Goal: Navigation & Orientation: Find specific page/section

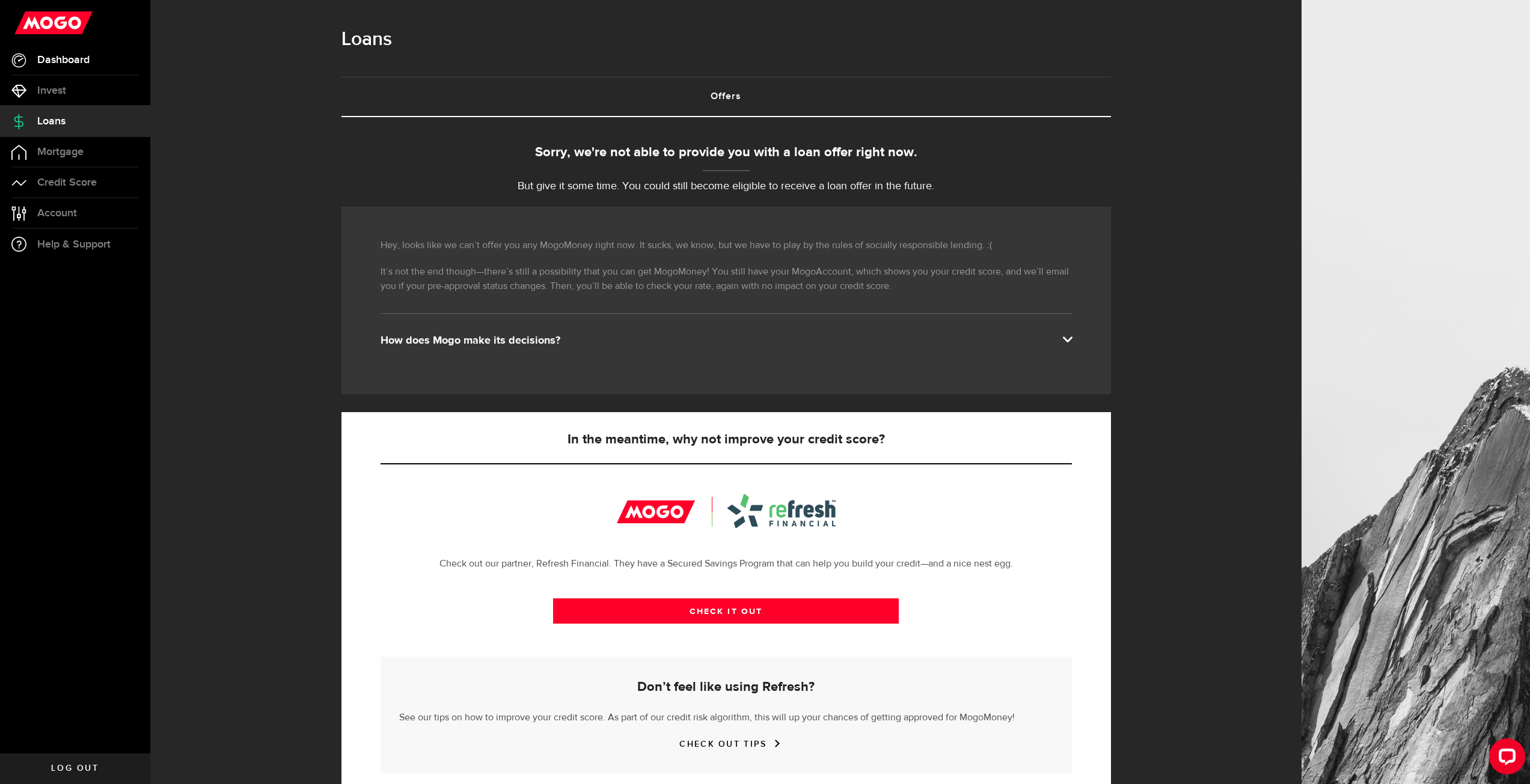
click at [74, 66] on link "Dashboard" at bounding box center [75, 60] width 150 height 30
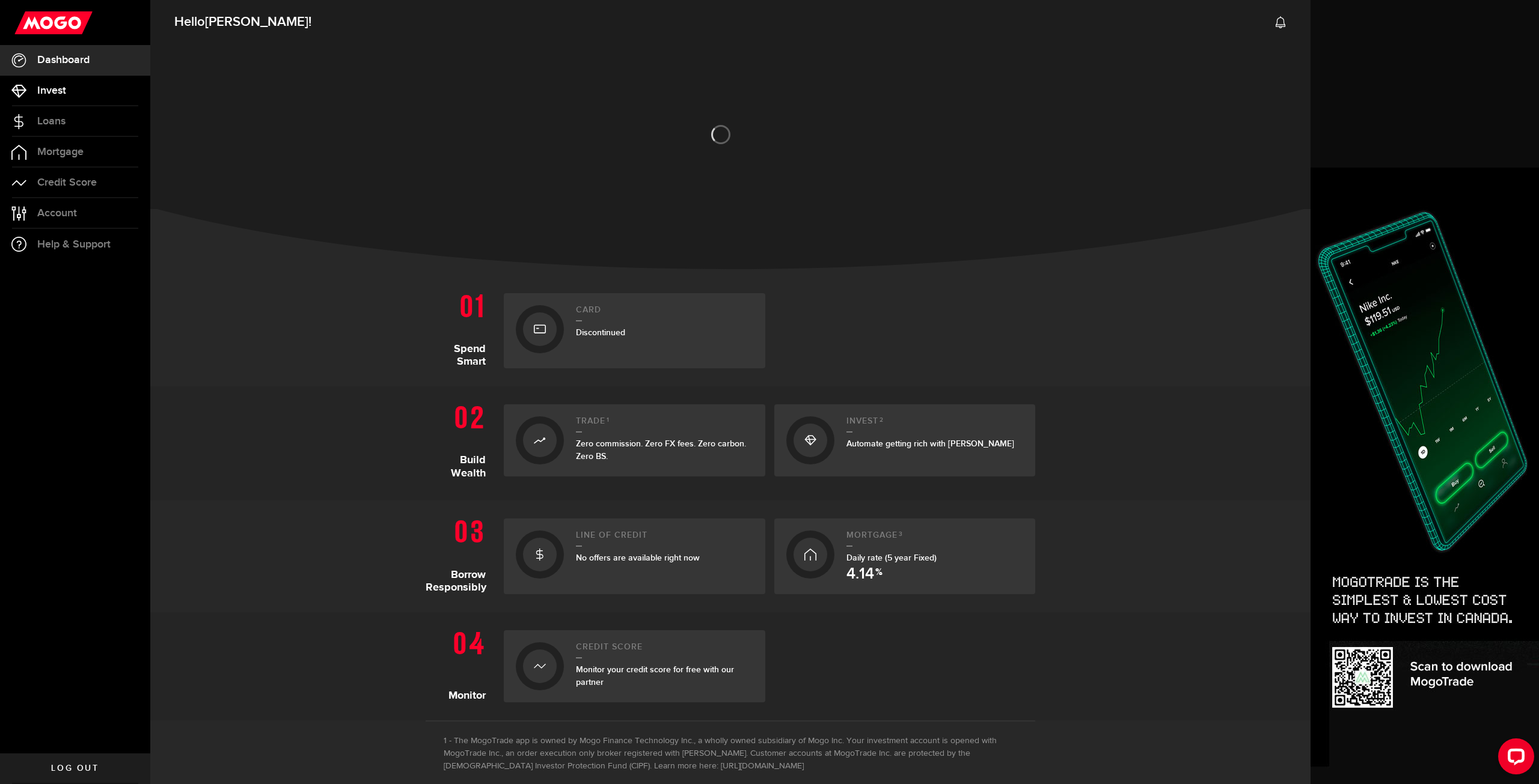
click at [68, 90] on link "Invest" at bounding box center [75, 91] width 151 height 30
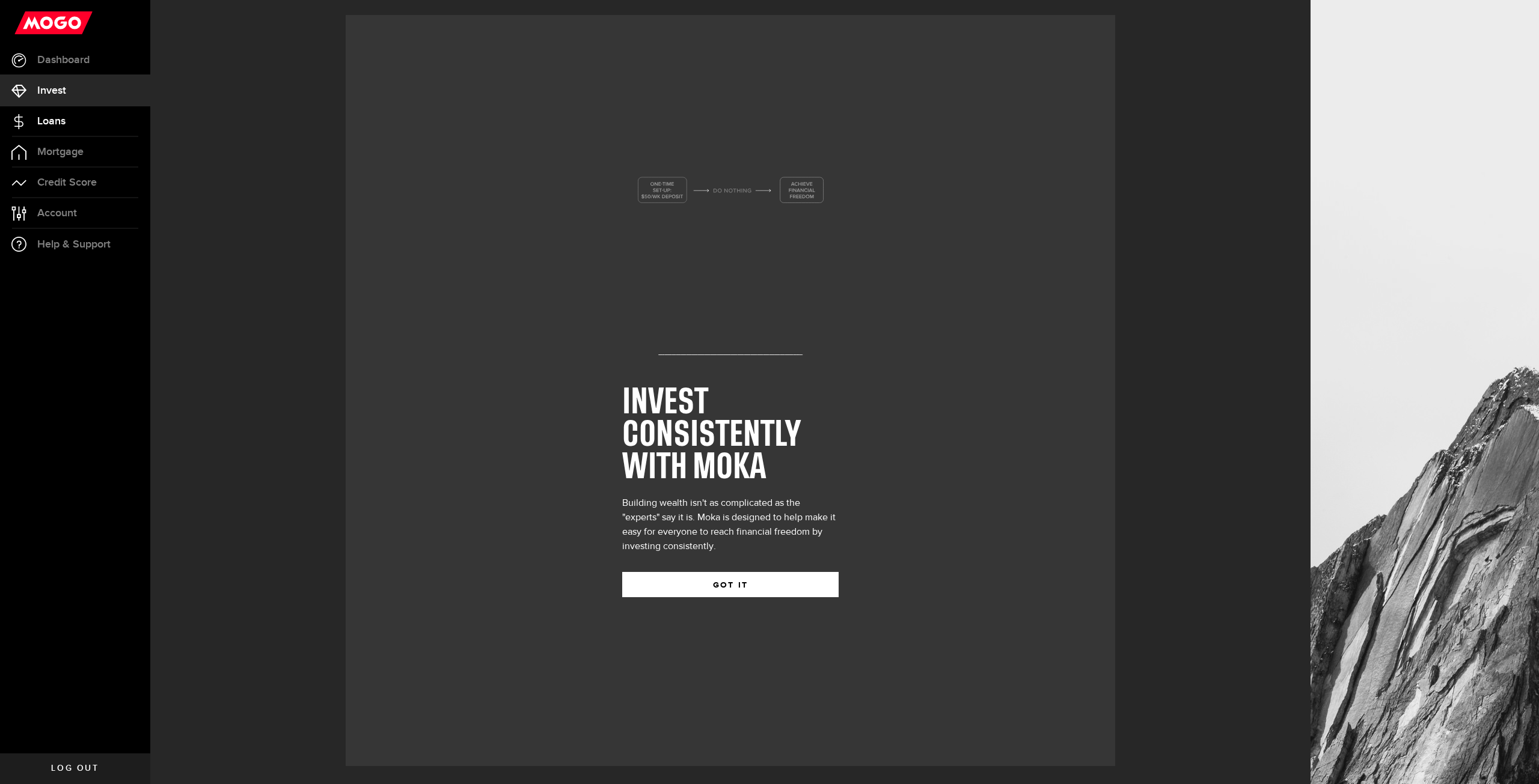
click at [69, 114] on link "Loans" at bounding box center [75, 121] width 151 height 30
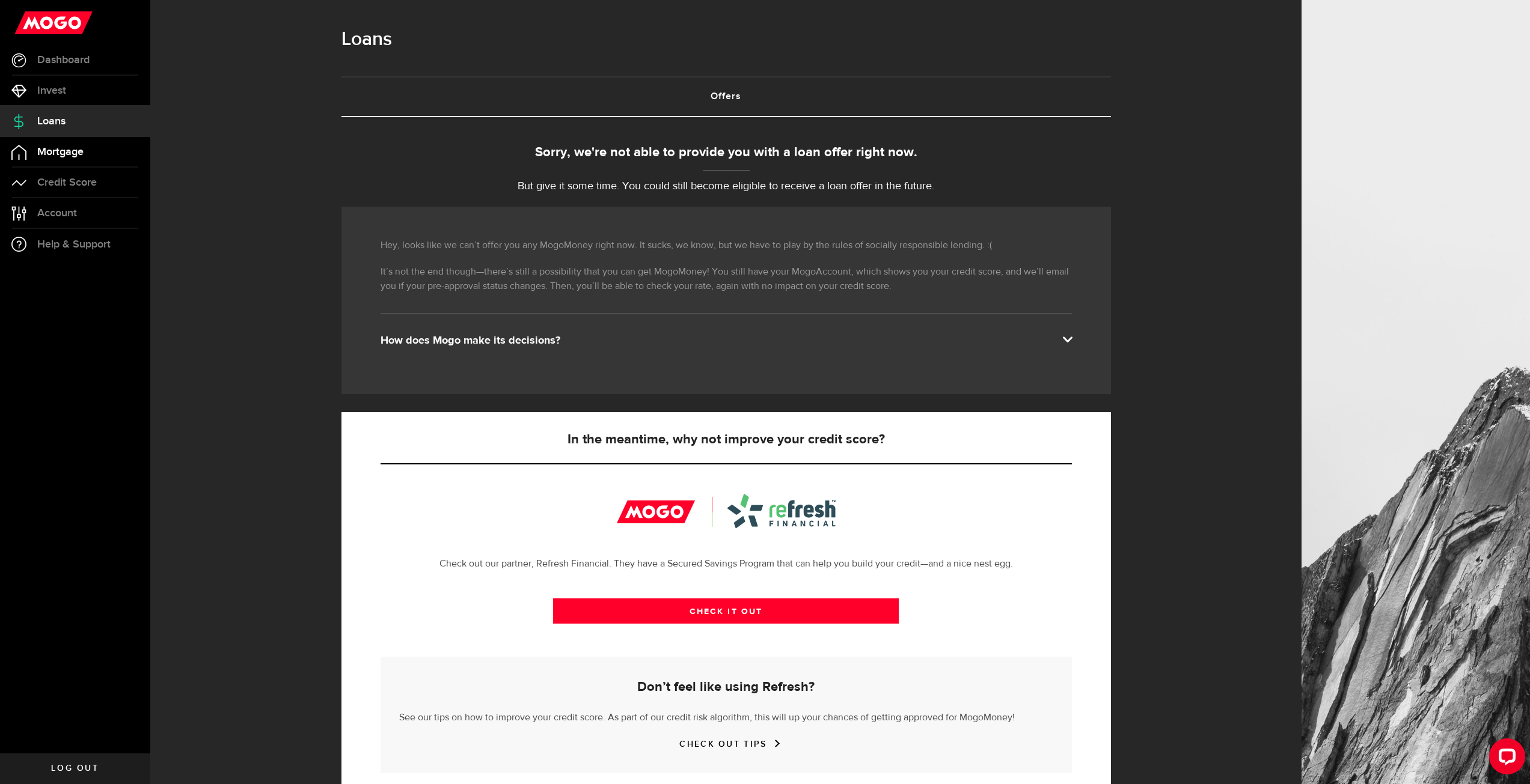
click at [79, 149] on span "Mortgage" at bounding box center [61, 151] width 46 height 11
